Goal: Information Seeking & Learning: Compare options

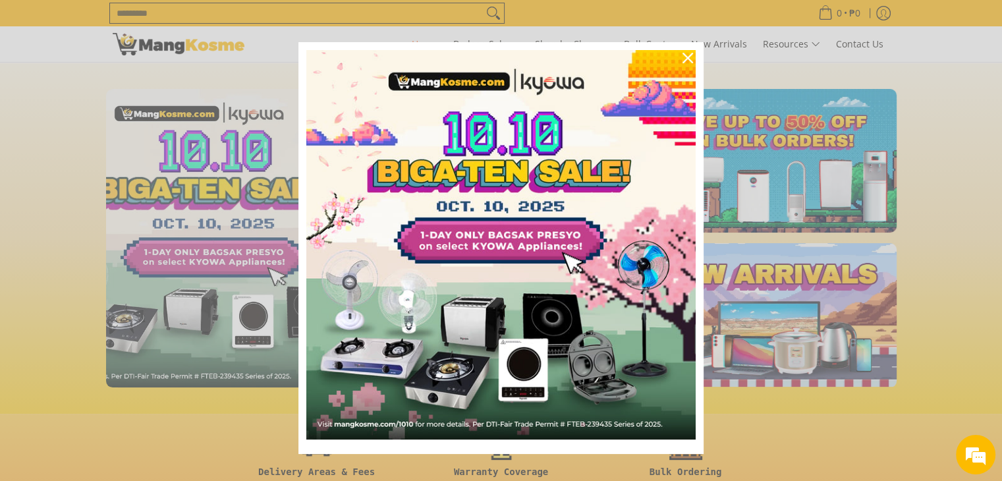
scroll to position [0, 524]
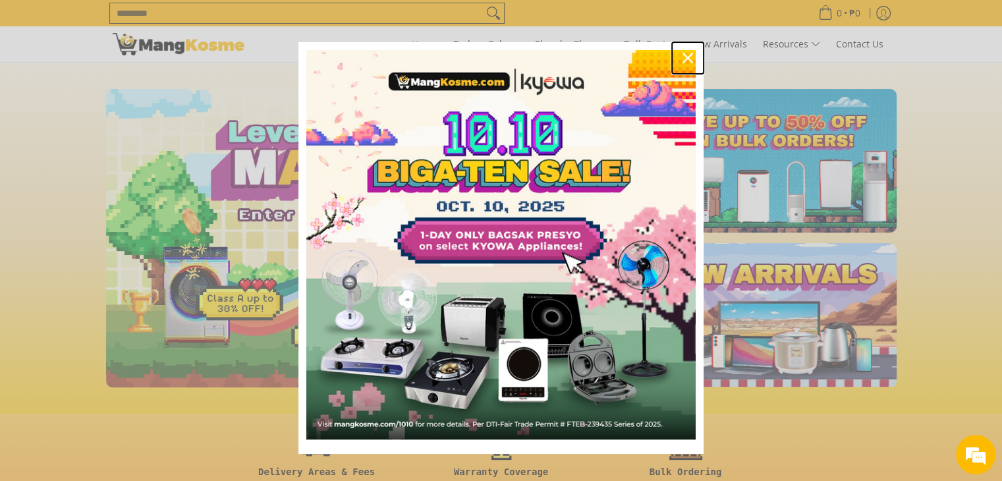
click at [683, 61] on icon "close icon" at bounding box center [688, 58] width 11 height 11
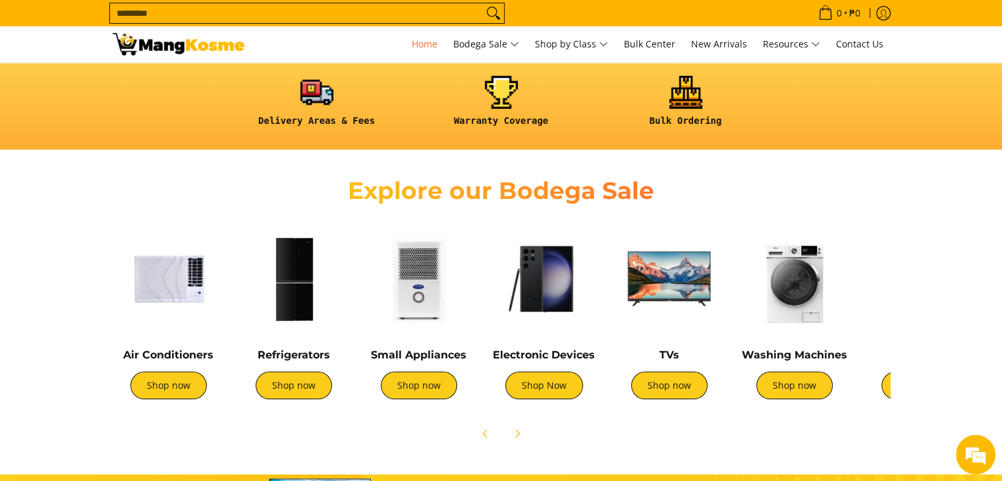
scroll to position [0, 0]
click at [306, 387] on link "Shop now" at bounding box center [294, 386] width 76 height 28
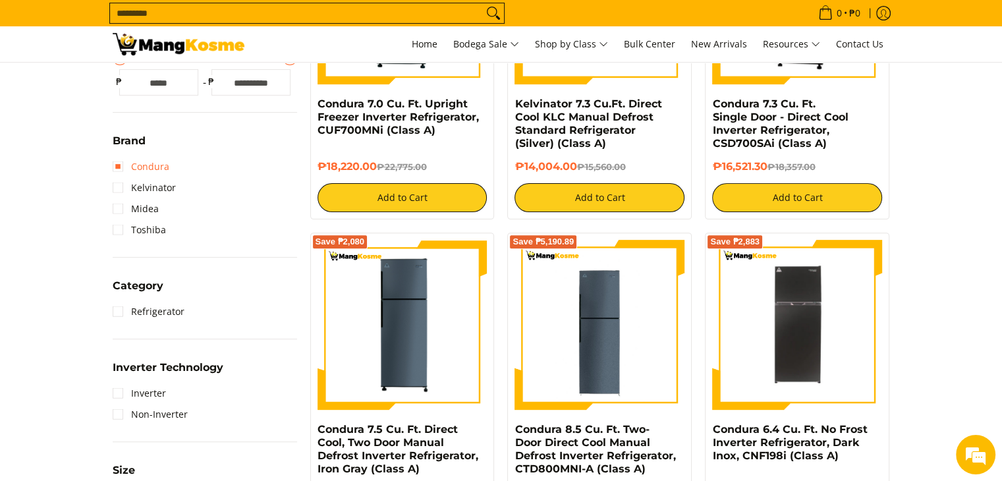
click at [150, 168] on link "Condura" at bounding box center [141, 166] width 57 height 21
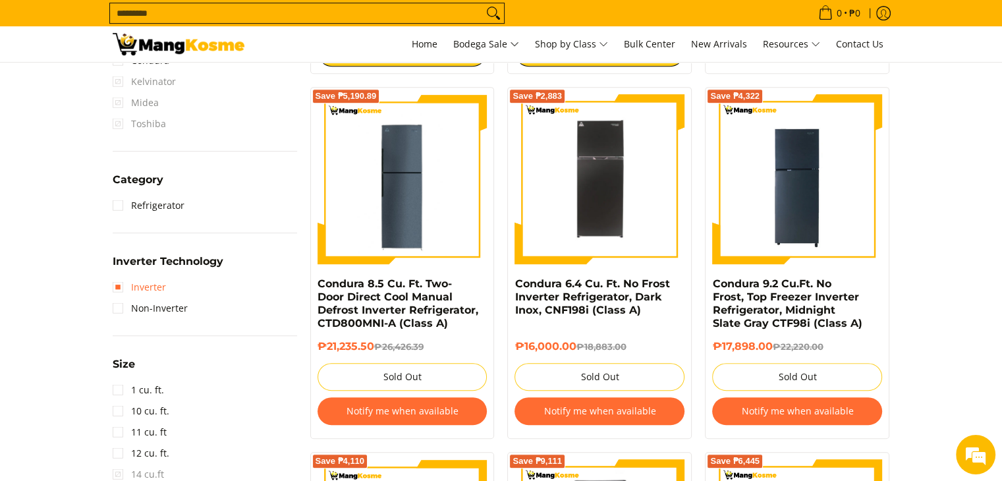
click at [126, 285] on link "Inverter" at bounding box center [139, 287] width 53 height 21
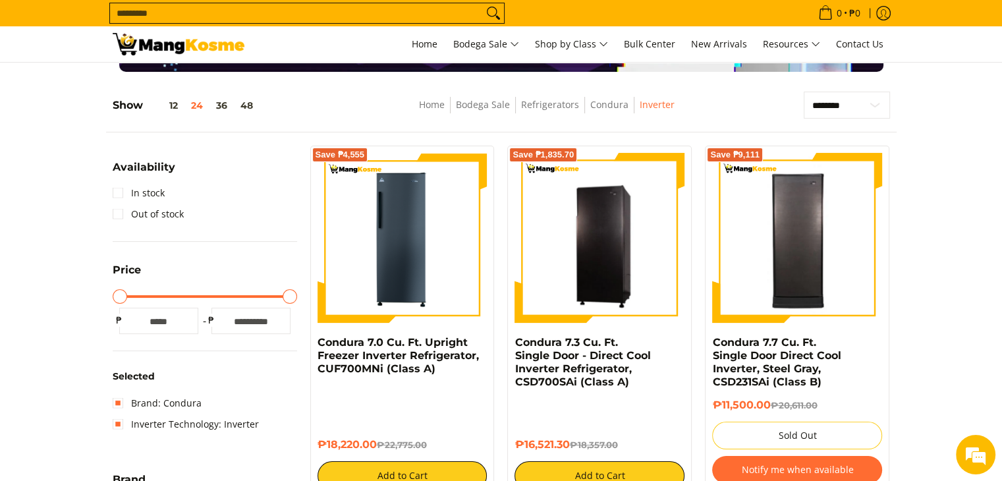
scroll to position [142, 0]
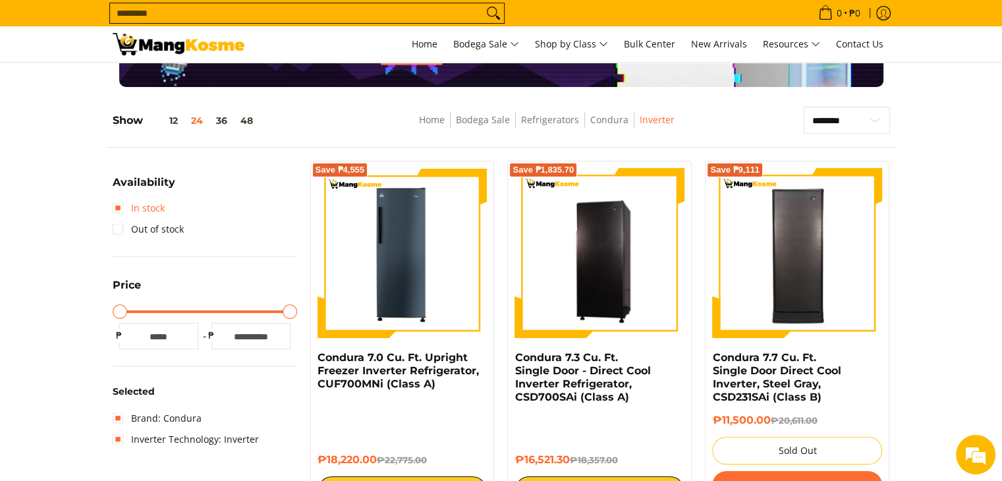
click at [123, 204] on link "In stock" at bounding box center [139, 208] width 52 height 21
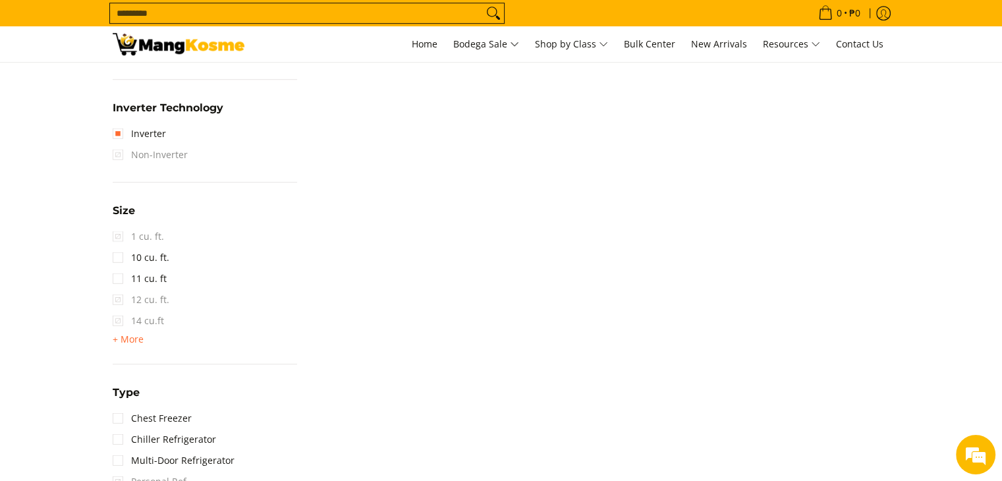
scroll to position [844, 0]
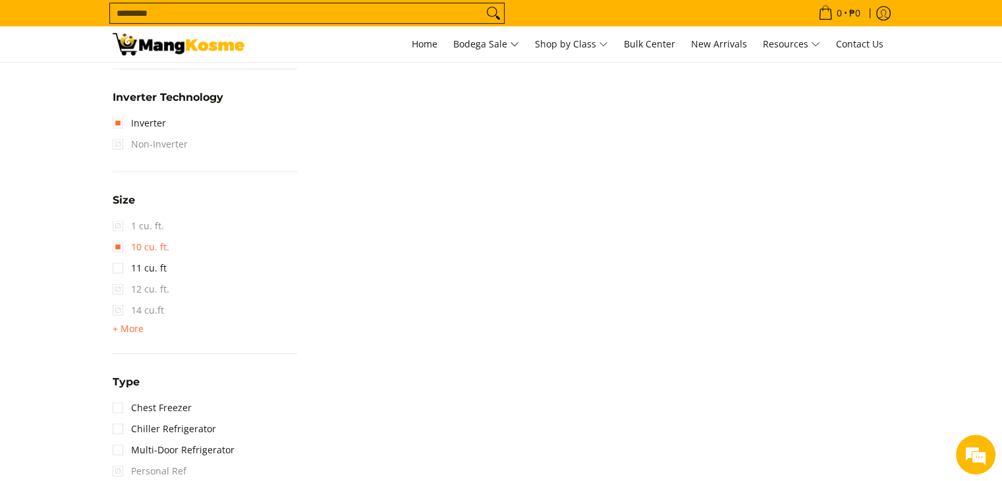
click at [126, 250] on link "10 cu. ft." at bounding box center [141, 247] width 57 height 21
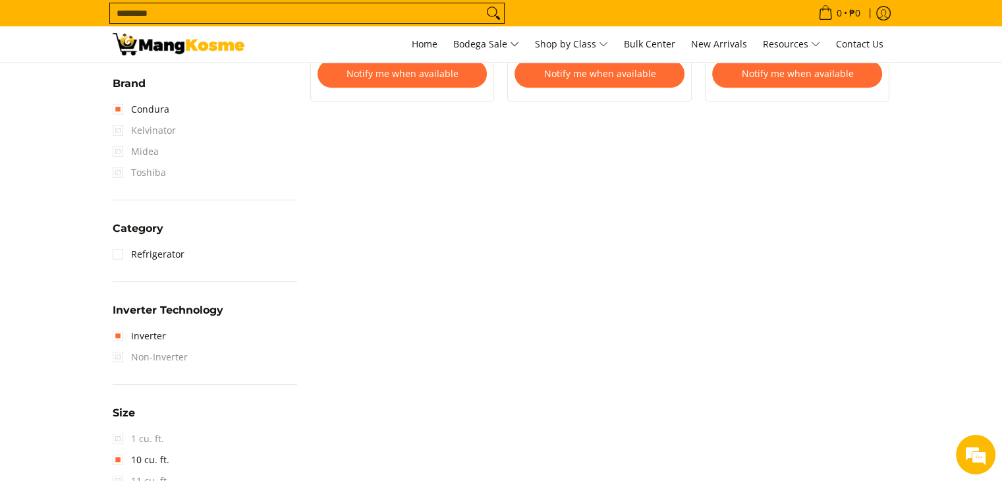
scroll to position [581, 0]
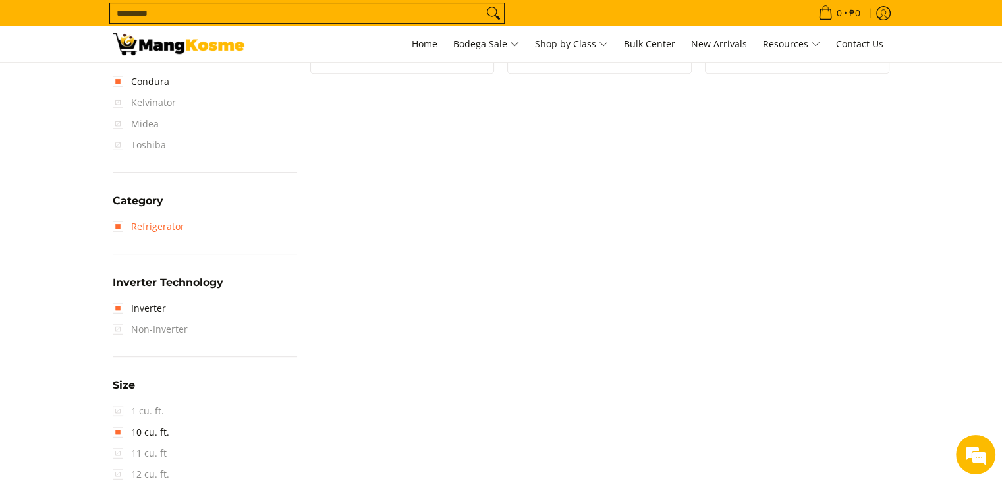
click at [120, 224] on link "Refrigerator" at bounding box center [149, 226] width 72 height 21
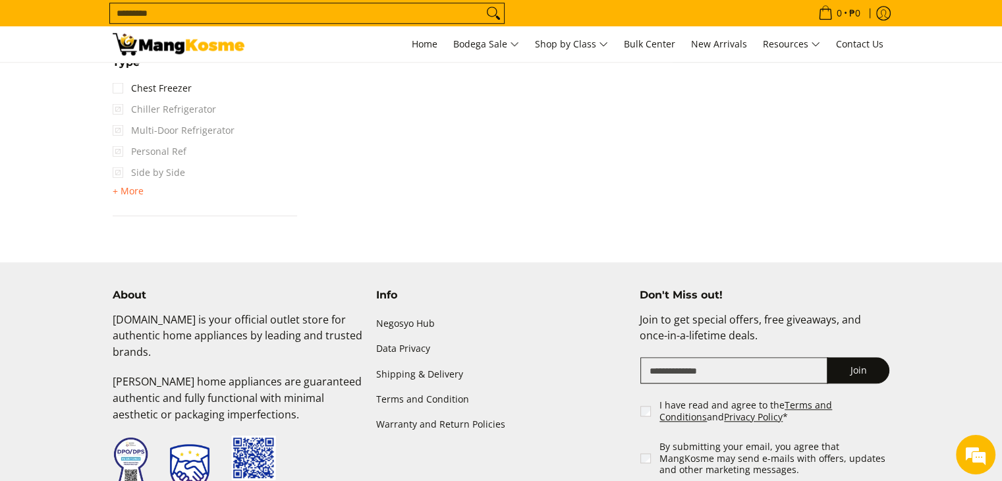
scroll to position [1152, 0]
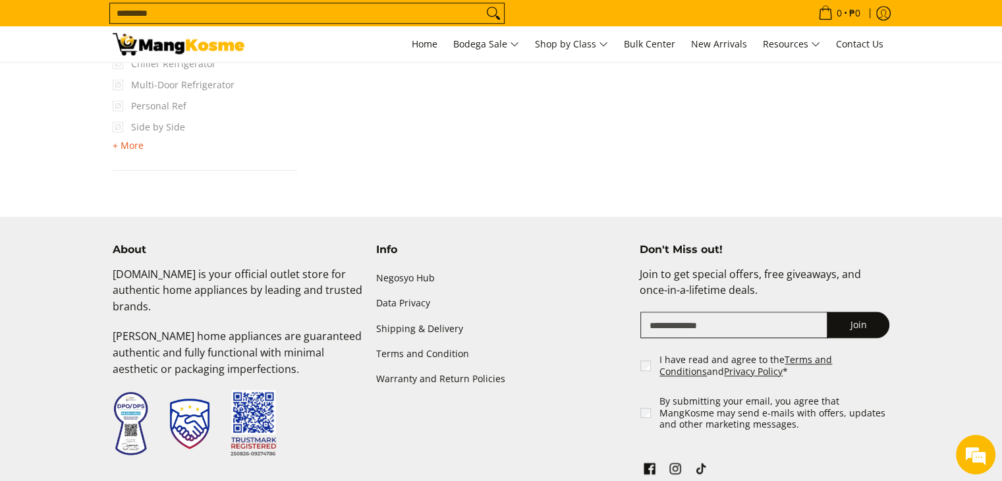
click at [131, 146] on span "+ More" at bounding box center [128, 145] width 31 height 11
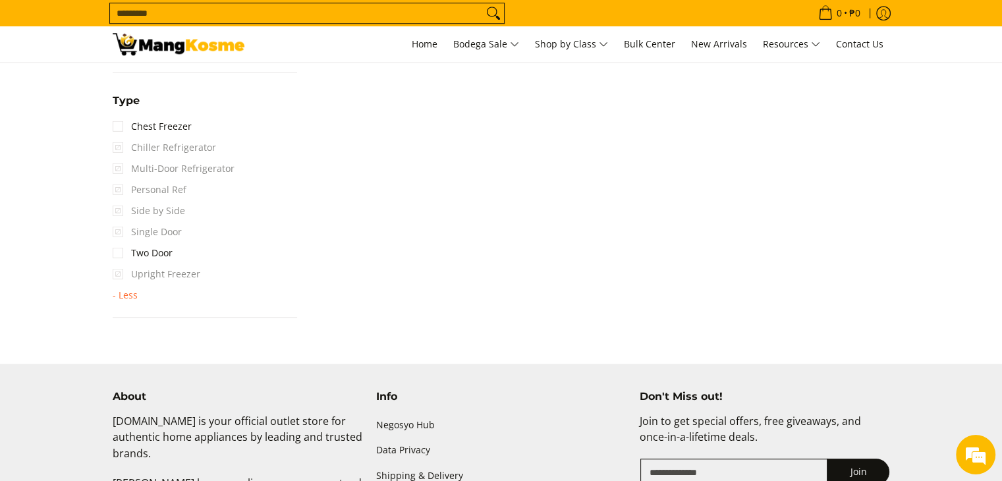
scroll to position [1064, 0]
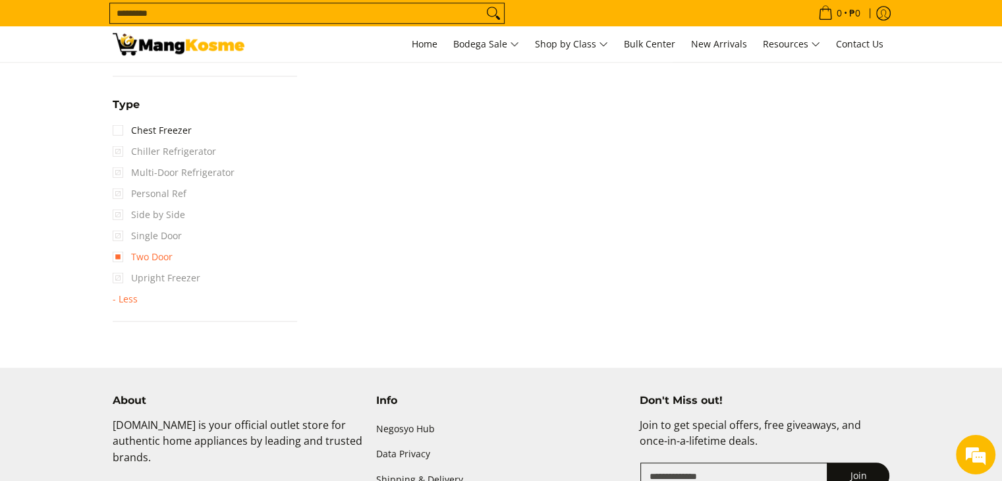
click at [129, 259] on link "Two Door" at bounding box center [143, 256] width 60 height 21
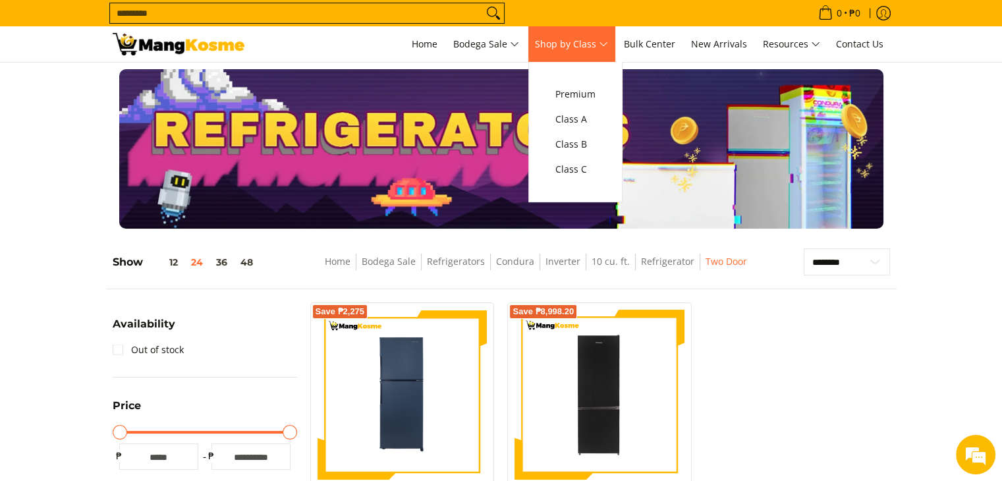
click at [577, 45] on span "Shop by Class" at bounding box center [571, 44] width 73 height 16
click at [581, 114] on span "Class A" at bounding box center [576, 119] width 40 height 16
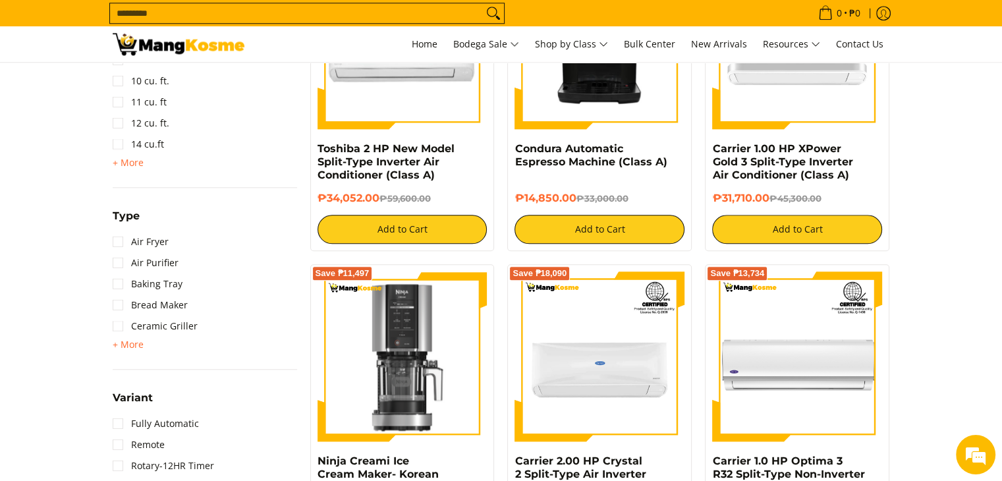
scroll to position [1397, 0]
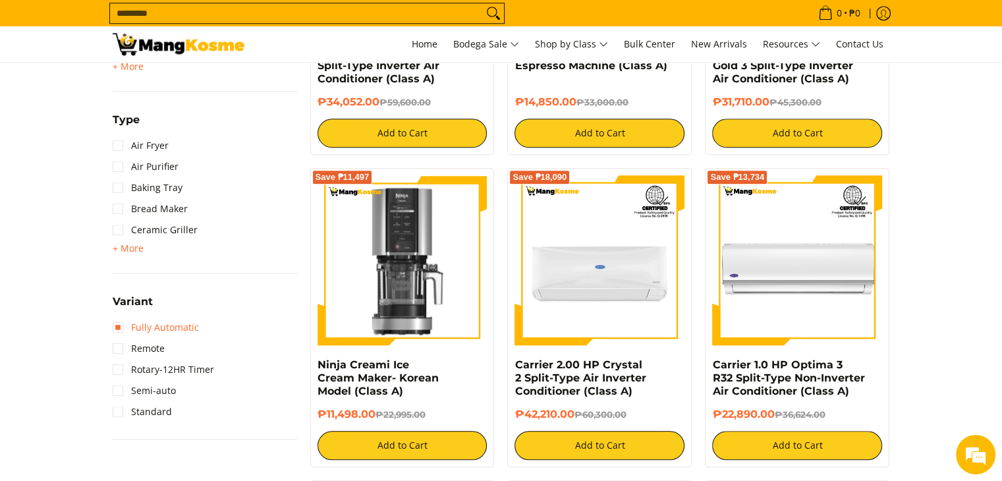
click at [182, 320] on link "Fully Automatic" at bounding box center [156, 327] width 86 height 21
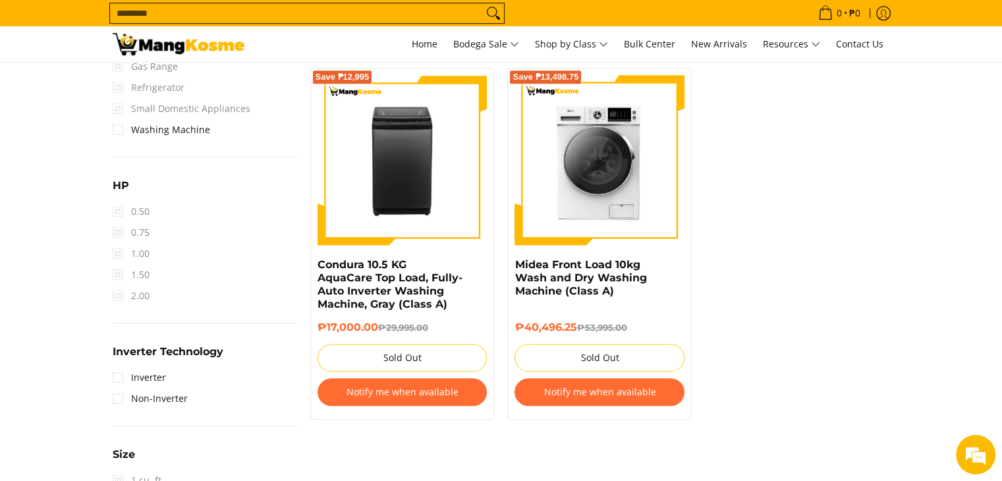
scroll to position [1010, 0]
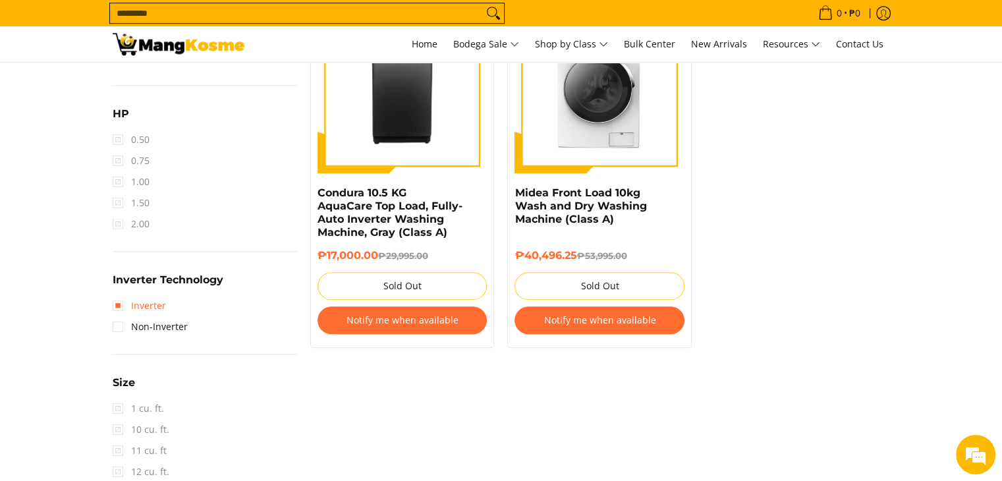
click at [128, 305] on link "Inverter" at bounding box center [139, 305] width 53 height 21
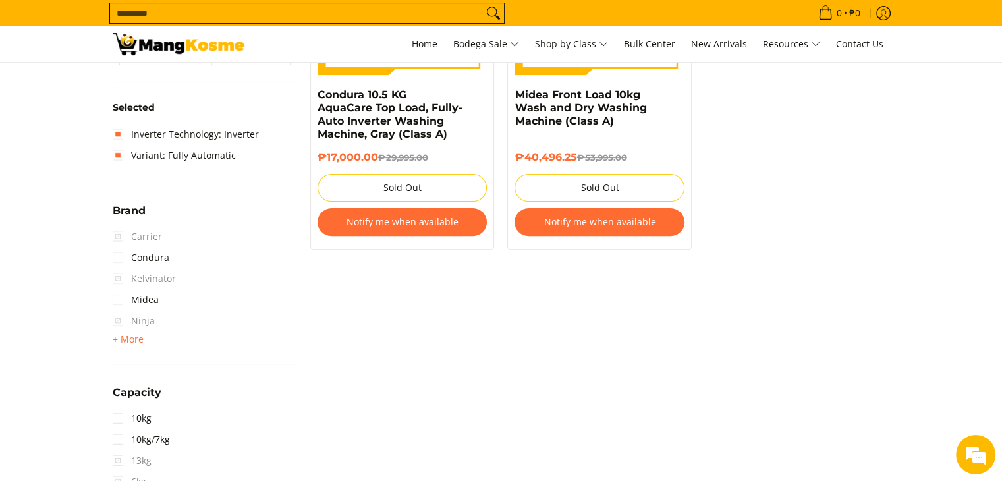
scroll to position [405, 0]
click at [115, 335] on span "+ More" at bounding box center [128, 338] width 31 height 11
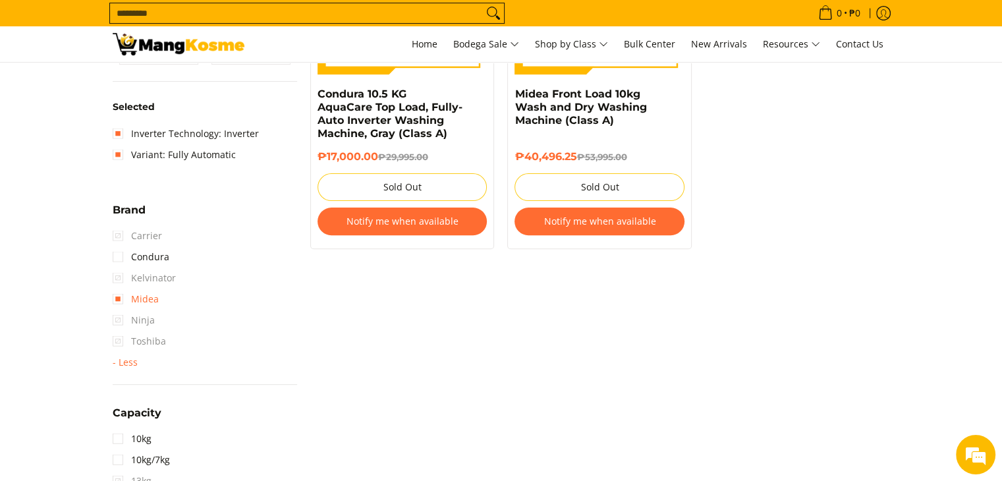
click at [126, 297] on link "Midea" at bounding box center [136, 299] width 46 height 21
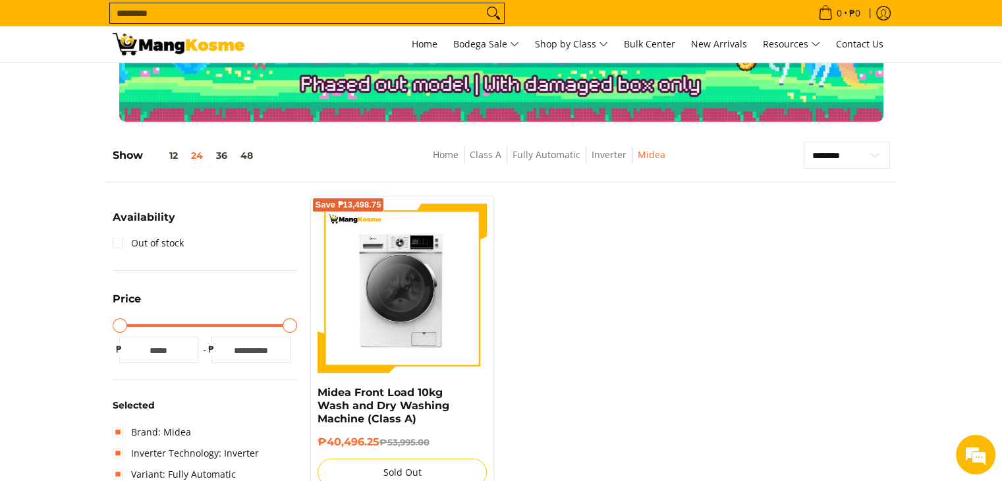
scroll to position [98, 0]
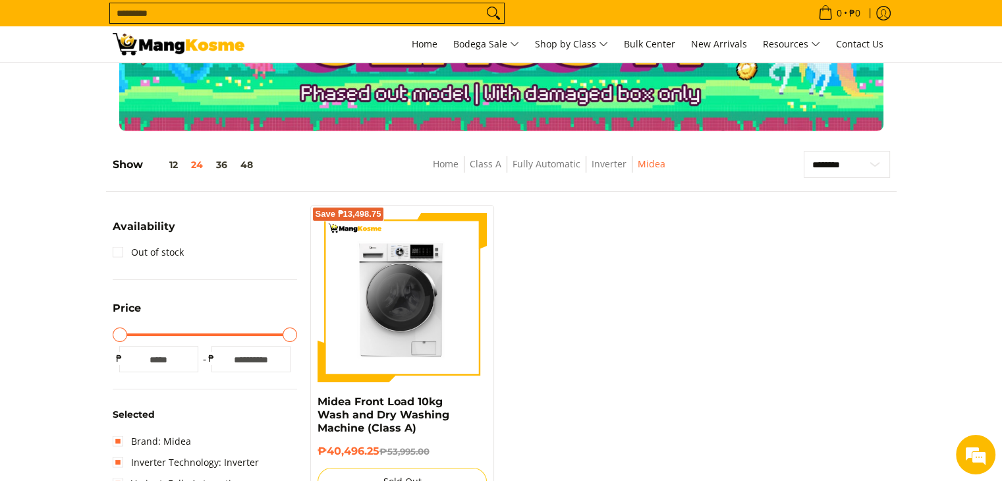
click at [183, 158] on h5 "Show 12 24 36 48" at bounding box center [186, 164] width 147 height 13
click at [174, 165] on button "12" at bounding box center [164, 164] width 42 height 11
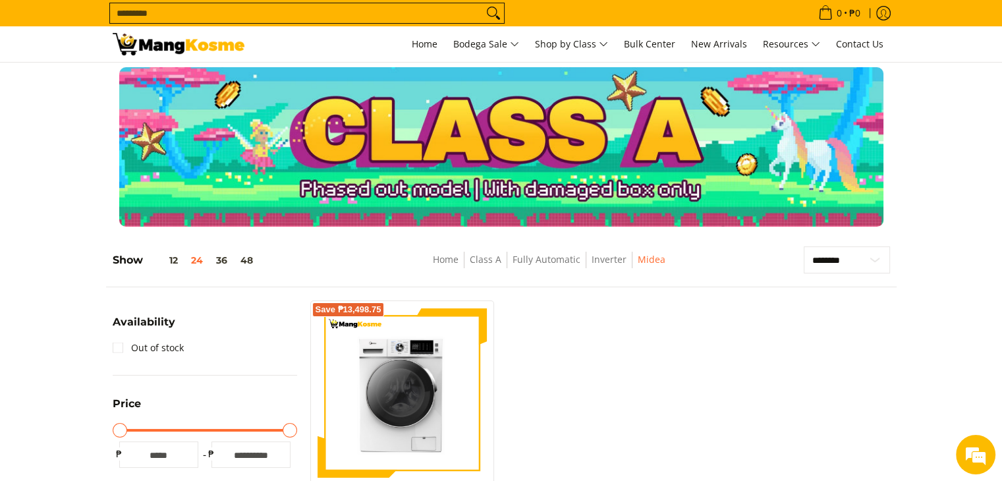
scroll to position [0, 0]
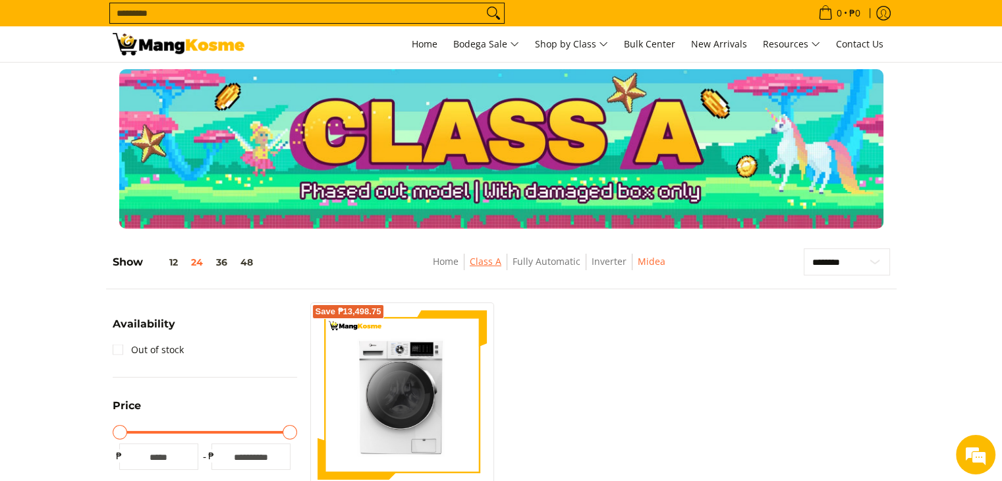
click at [480, 255] on link "Class A" at bounding box center [486, 261] width 32 height 13
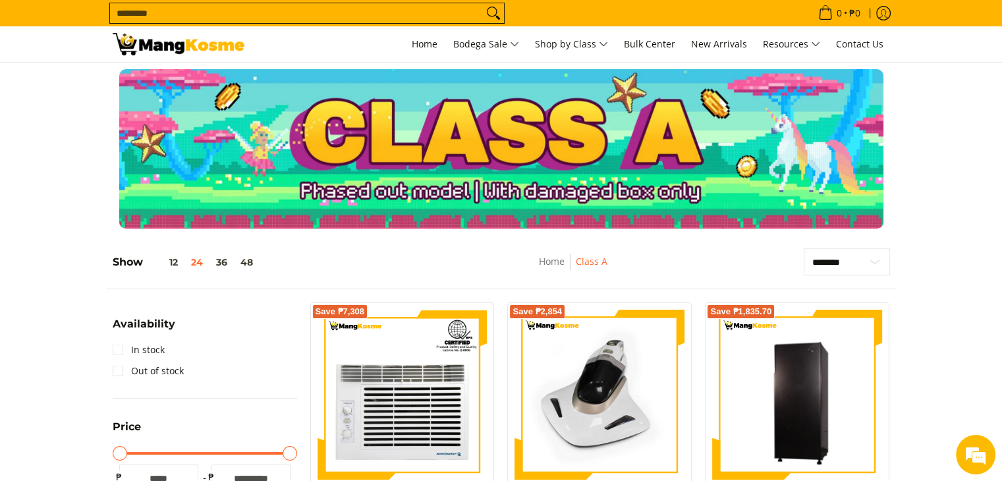
click at [276, 8] on input "Search..." at bounding box center [296, 13] width 373 height 20
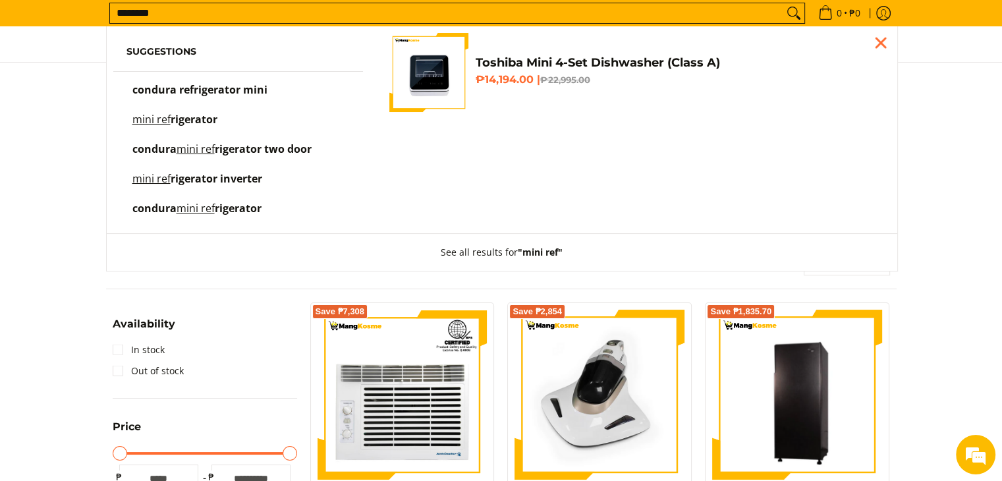
type input "********"
click at [261, 92] on span "condura refrigerator mini" at bounding box center [199, 89] width 135 height 14
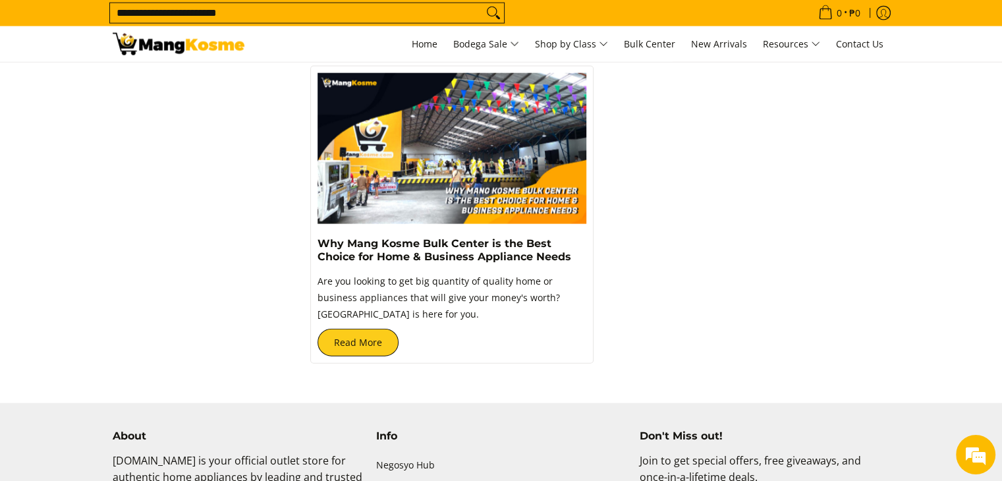
scroll to position [2987, 0]
